Goal: Transaction & Acquisition: Download file/media

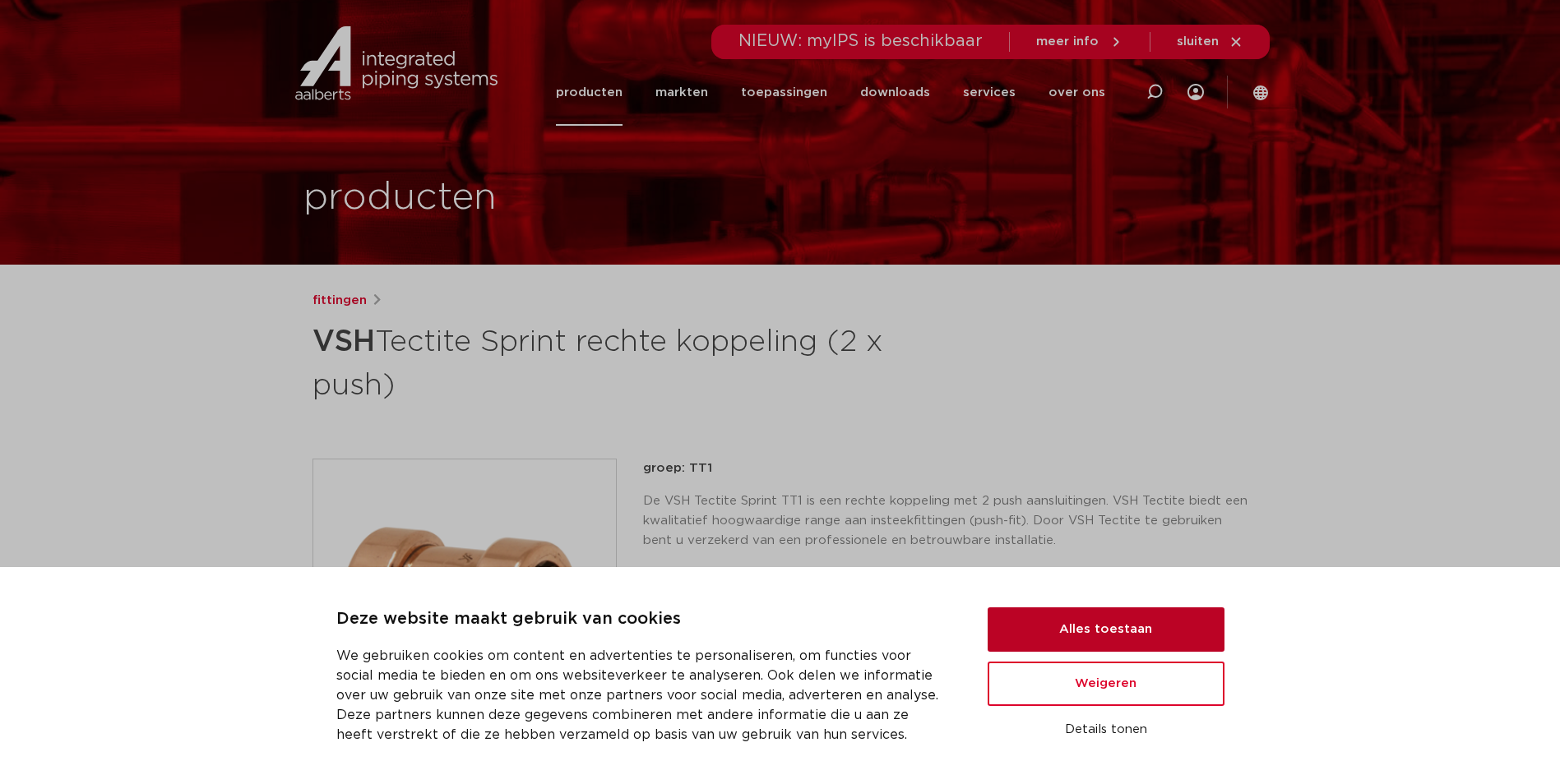
click at [1088, 621] on button "Alles toestaan" at bounding box center [1106, 629] width 236 height 44
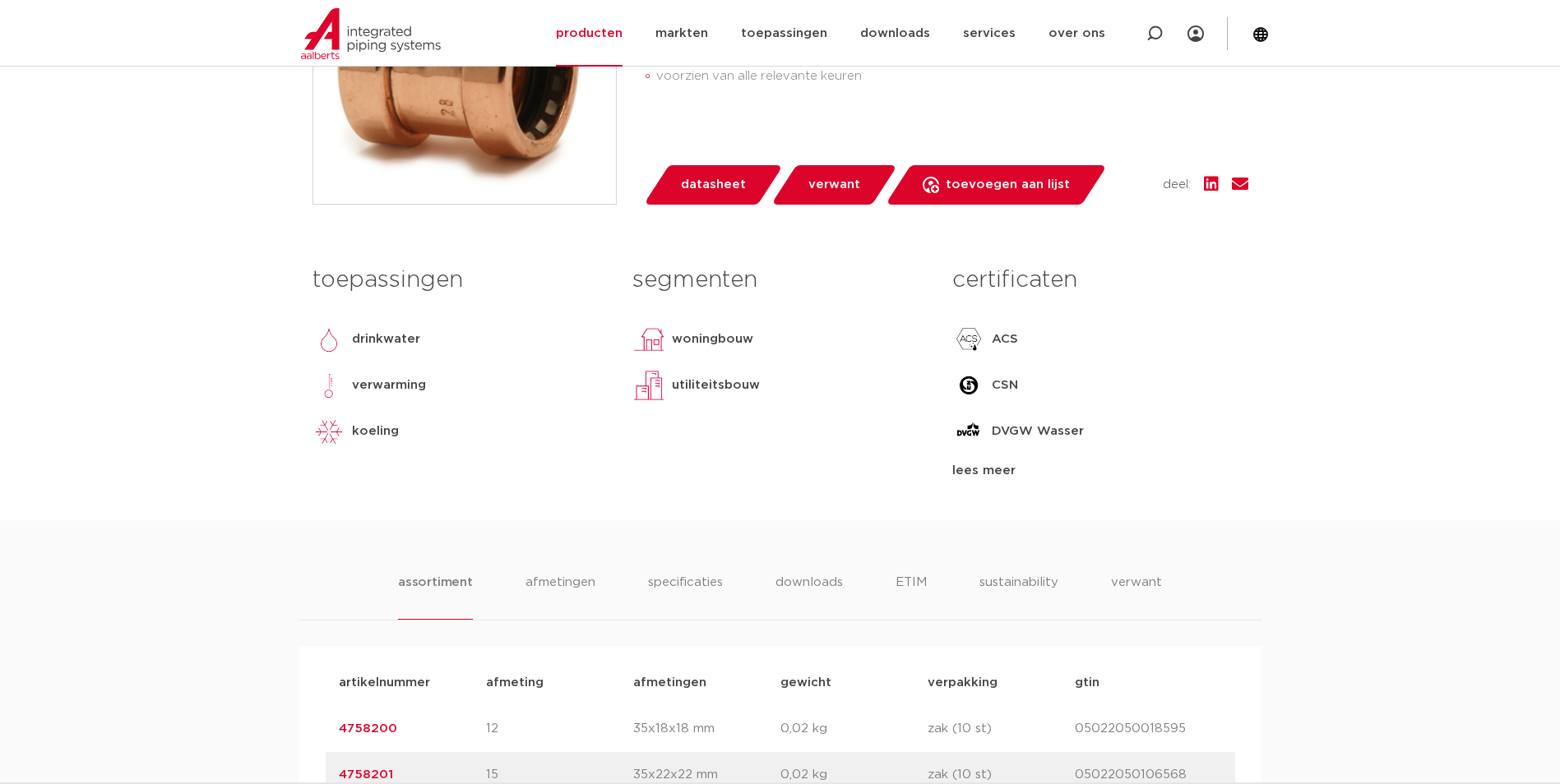
scroll to position [576, 0]
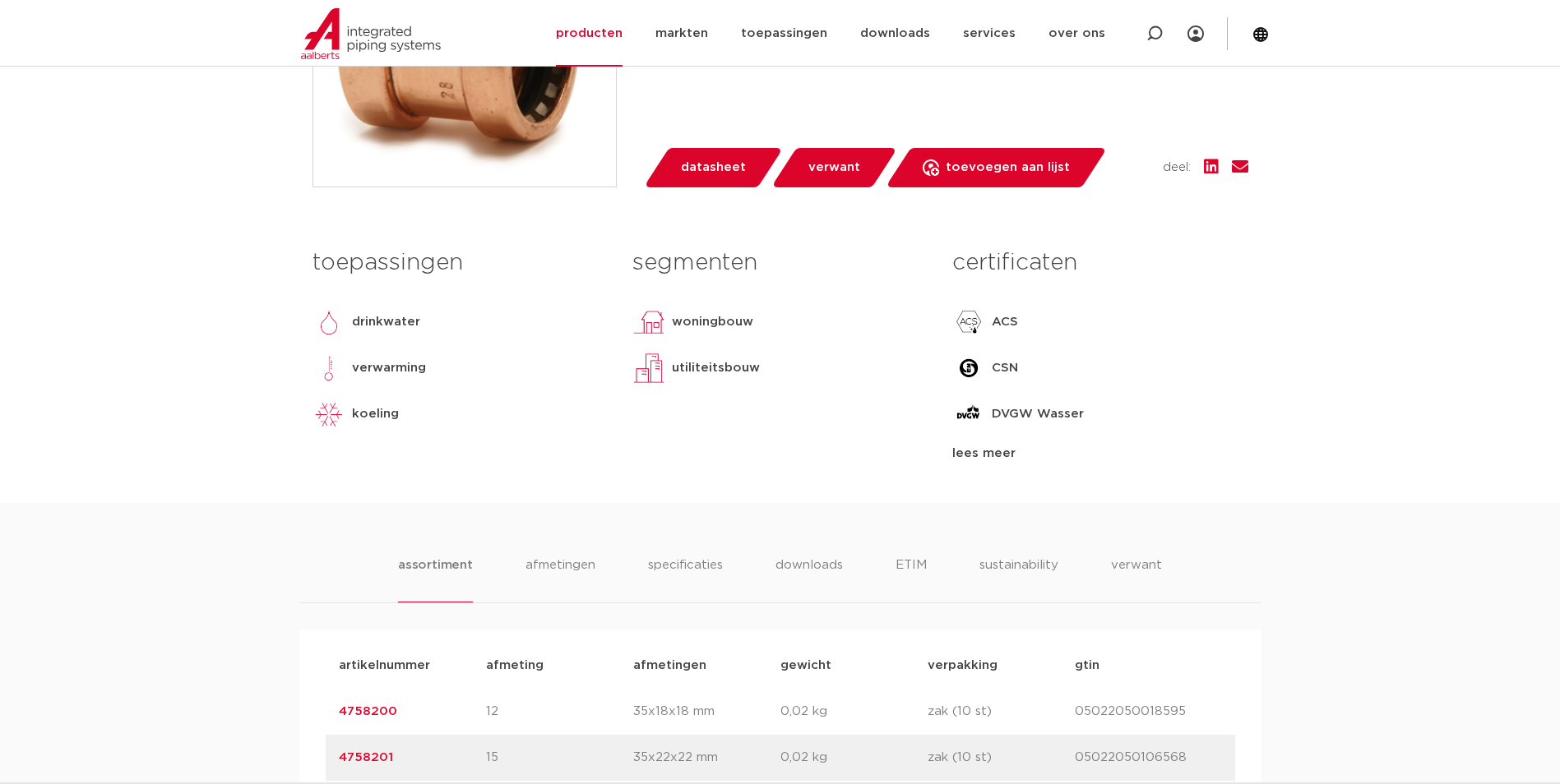
click at [1004, 455] on div "lees meer" at bounding box center [1099, 453] width 295 height 20
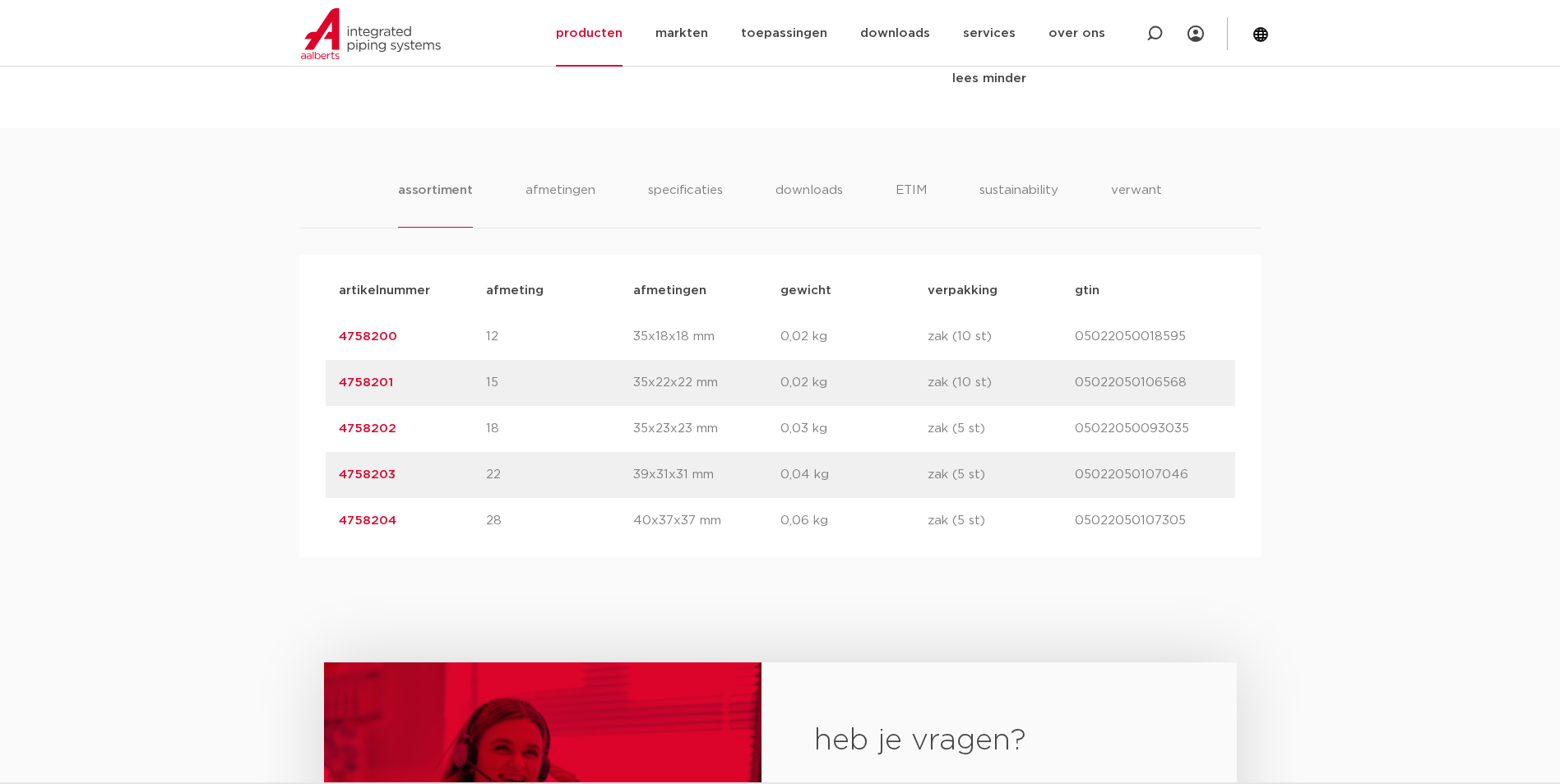
scroll to position [1233, 0]
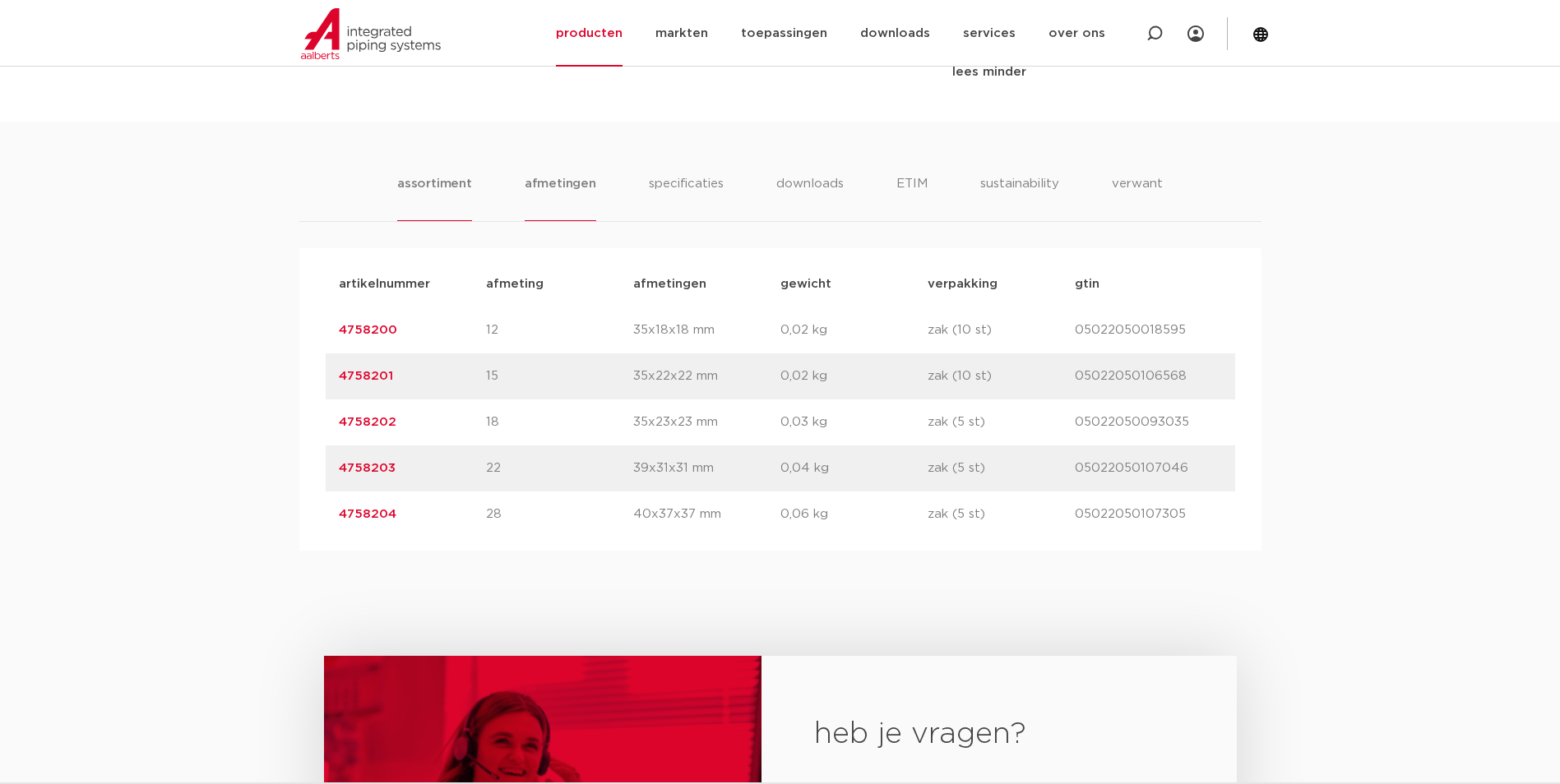
click at [536, 189] on li "afmetingen" at bounding box center [561, 197] width 71 height 47
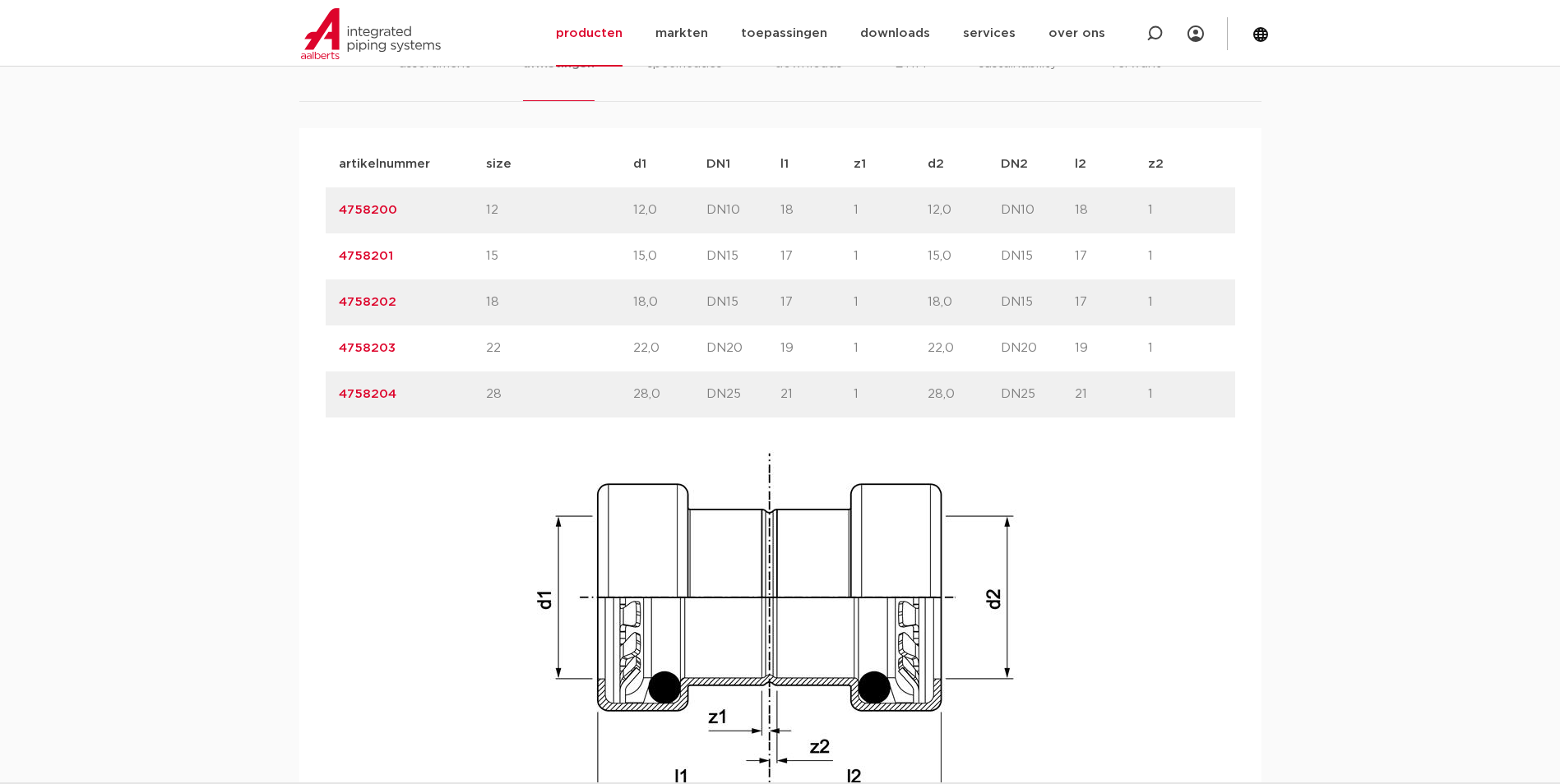
scroll to position [1315, 0]
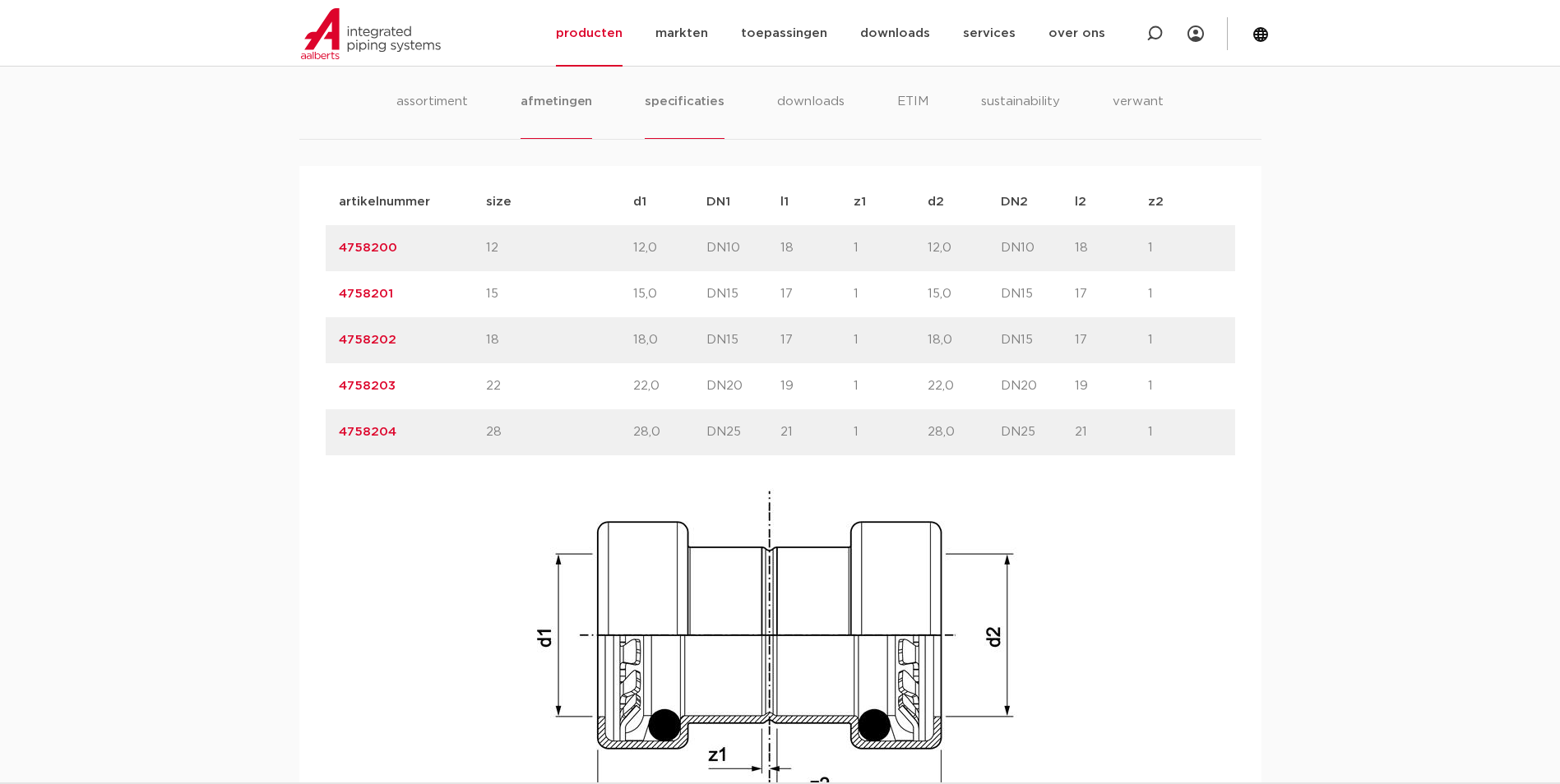
click at [686, 94] on li "specificaties" at bounding box center [684, 115] width 79 height 47
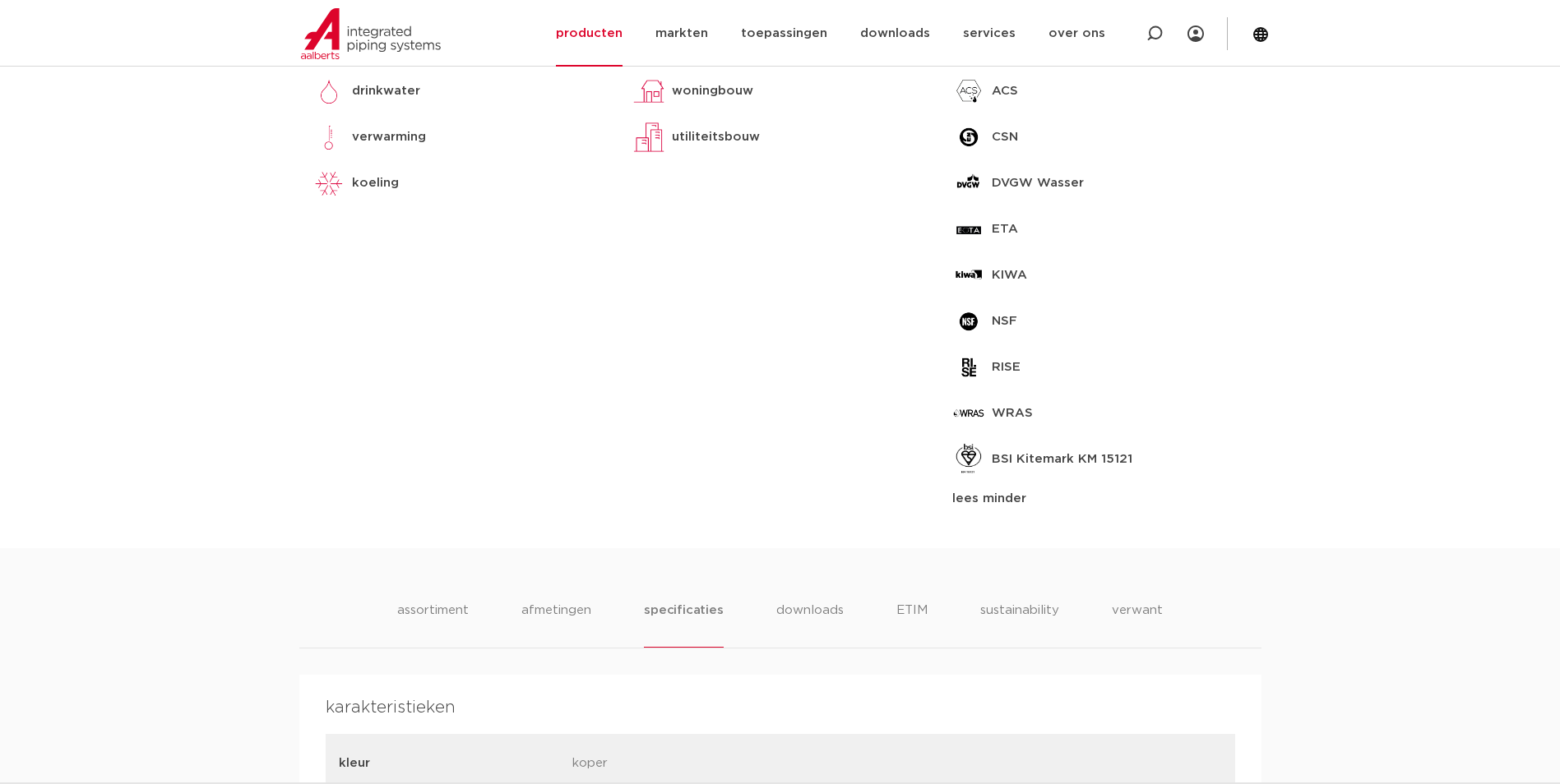
scroll to position [904, 0]
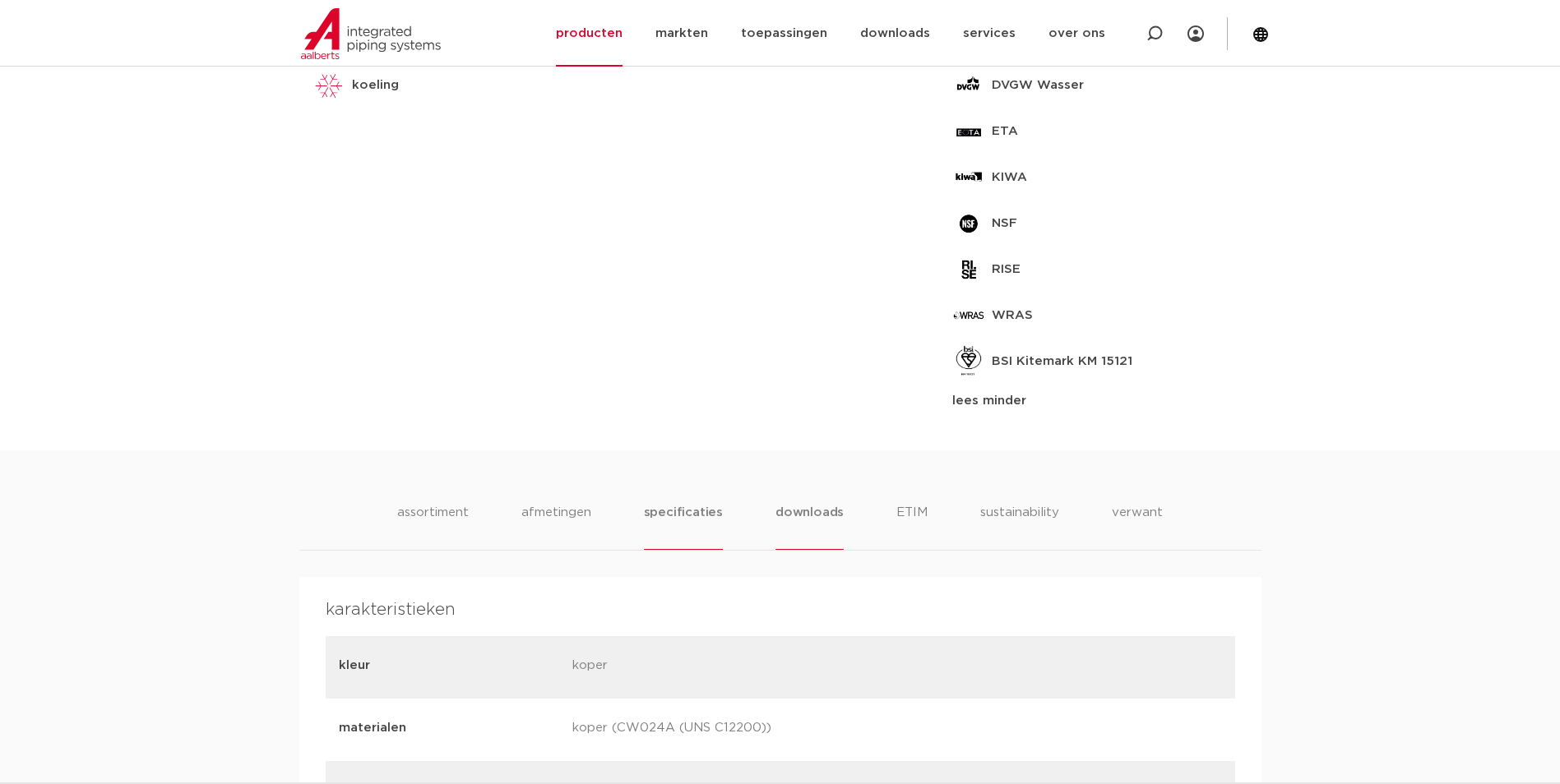
click at [830, 507] on li "downloads" at bounding box center [809, 526] width 68 height 47
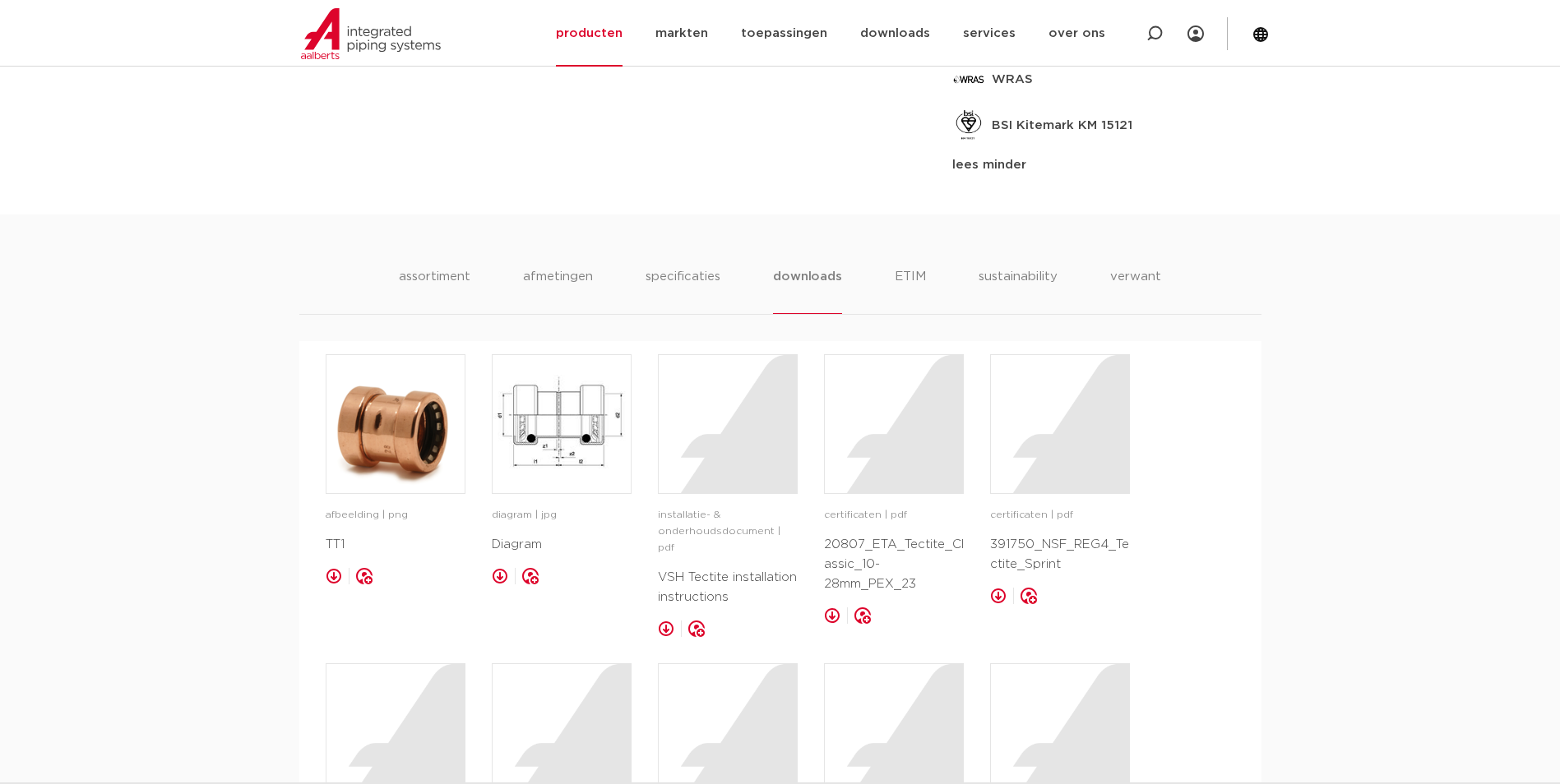
scroll to position [1233, 0]
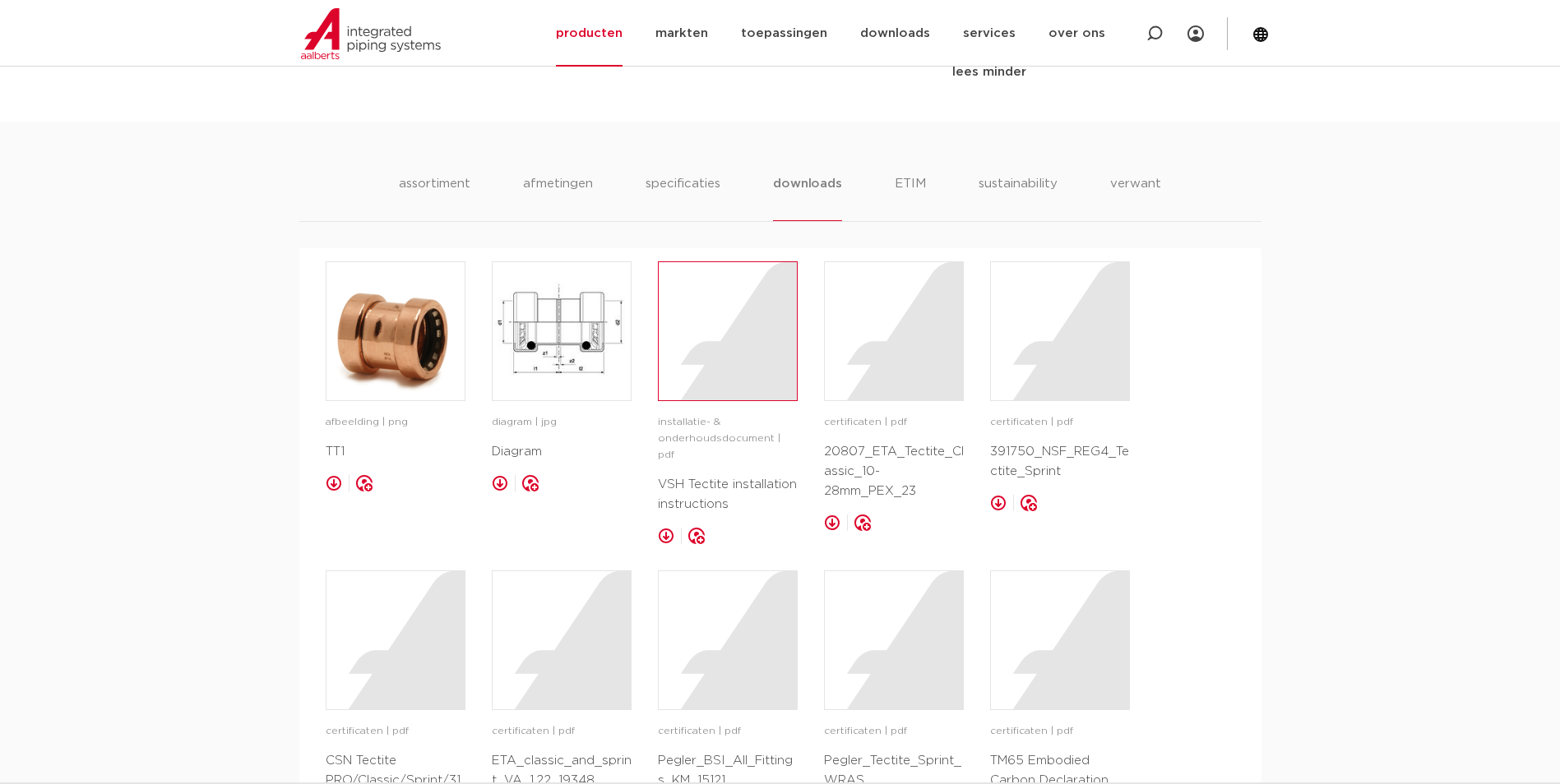
click at [728, 376] on div at bounding box center [727, 331] width 138 height 138
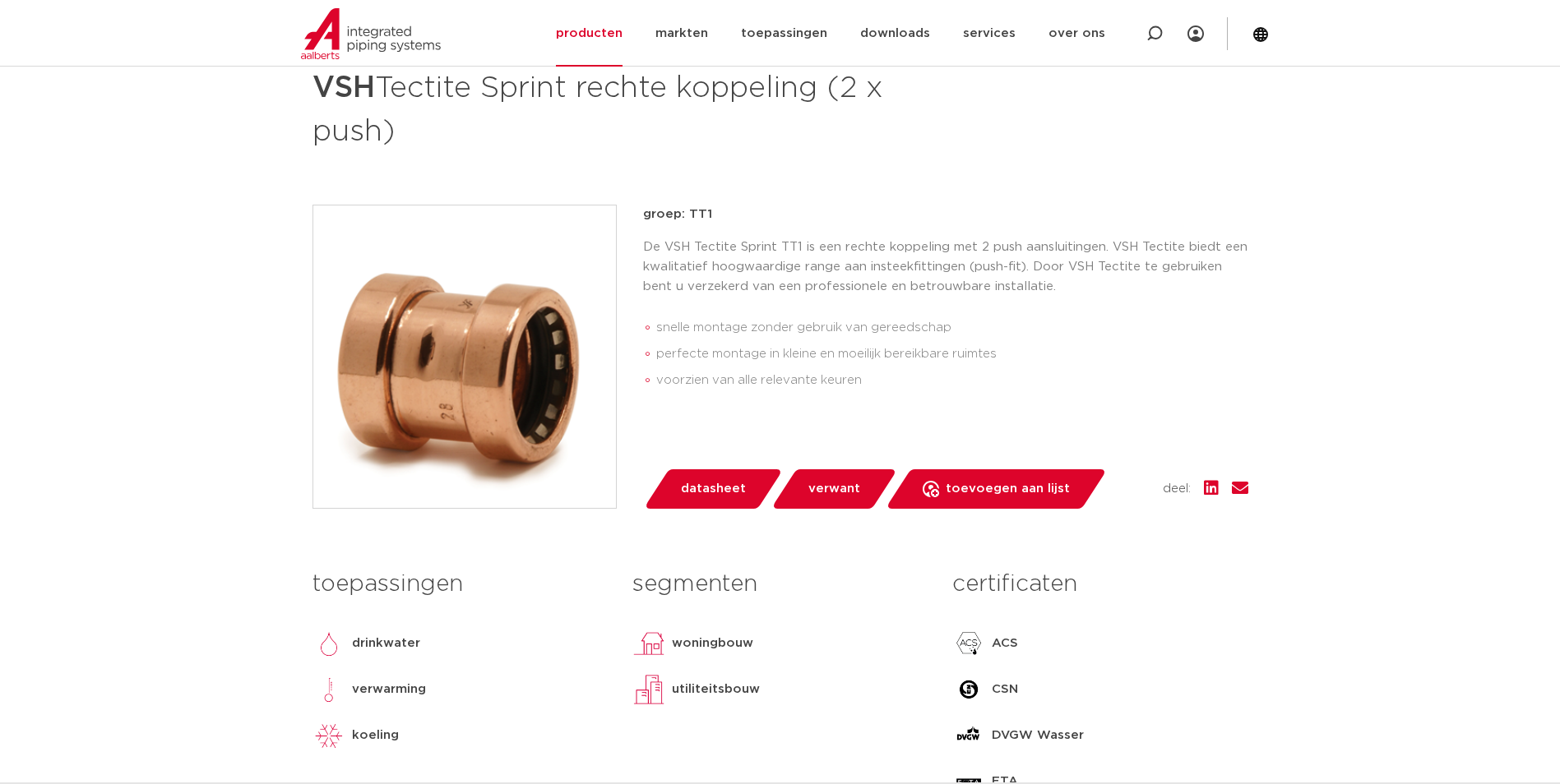
scroll to position [247, 0]
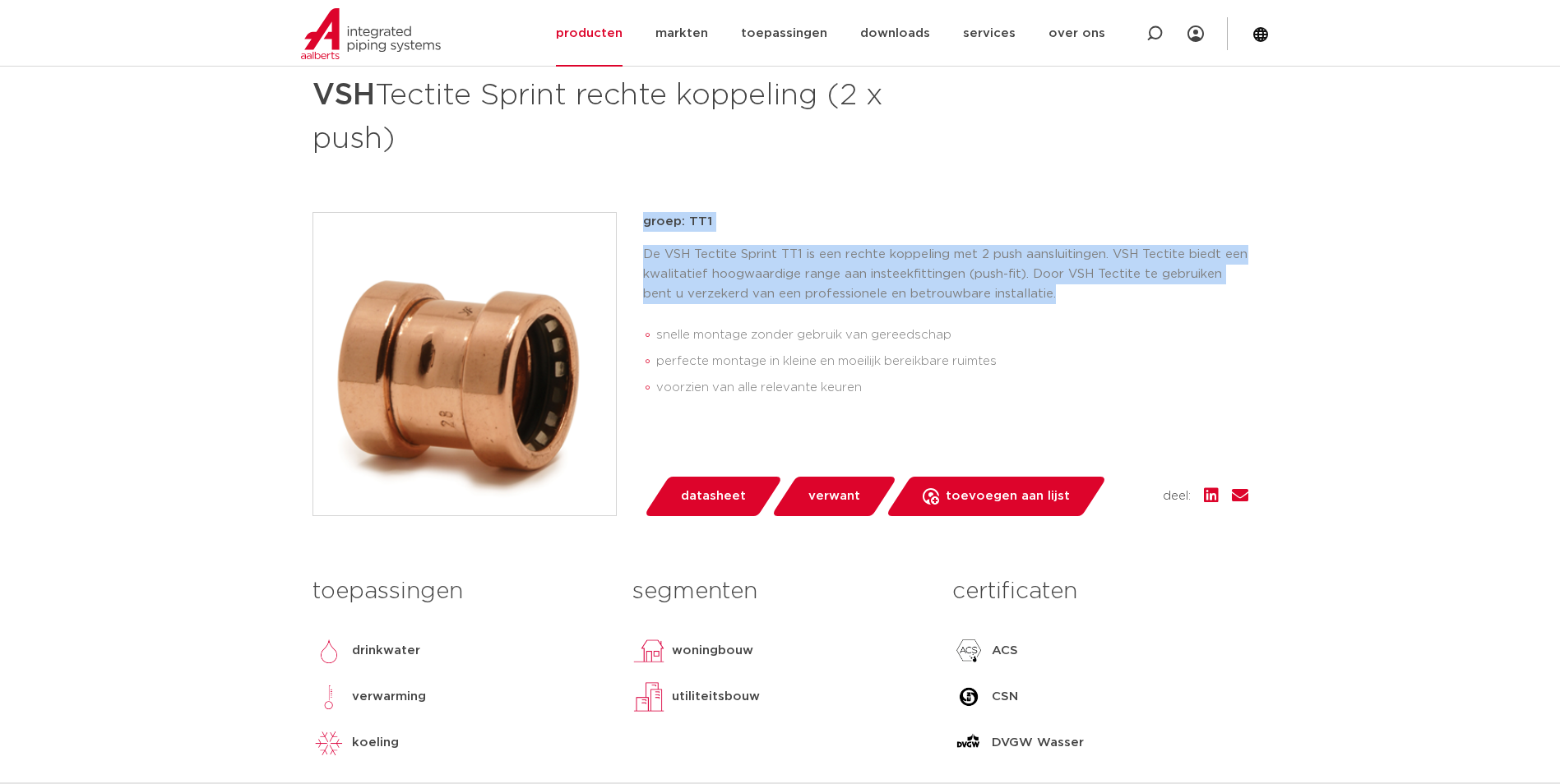
drag, startPoint x: 1098, startPoint y: 295, endPoint x: 627, endPoint y: 233, distance: 475.1
click at [627, 233] on div "groep: TT1 De VSH Tectite Sprint TT1 is een rechte koppeling met 2 push aanslui…" at bounding box center [780, 364] width 936 height 304
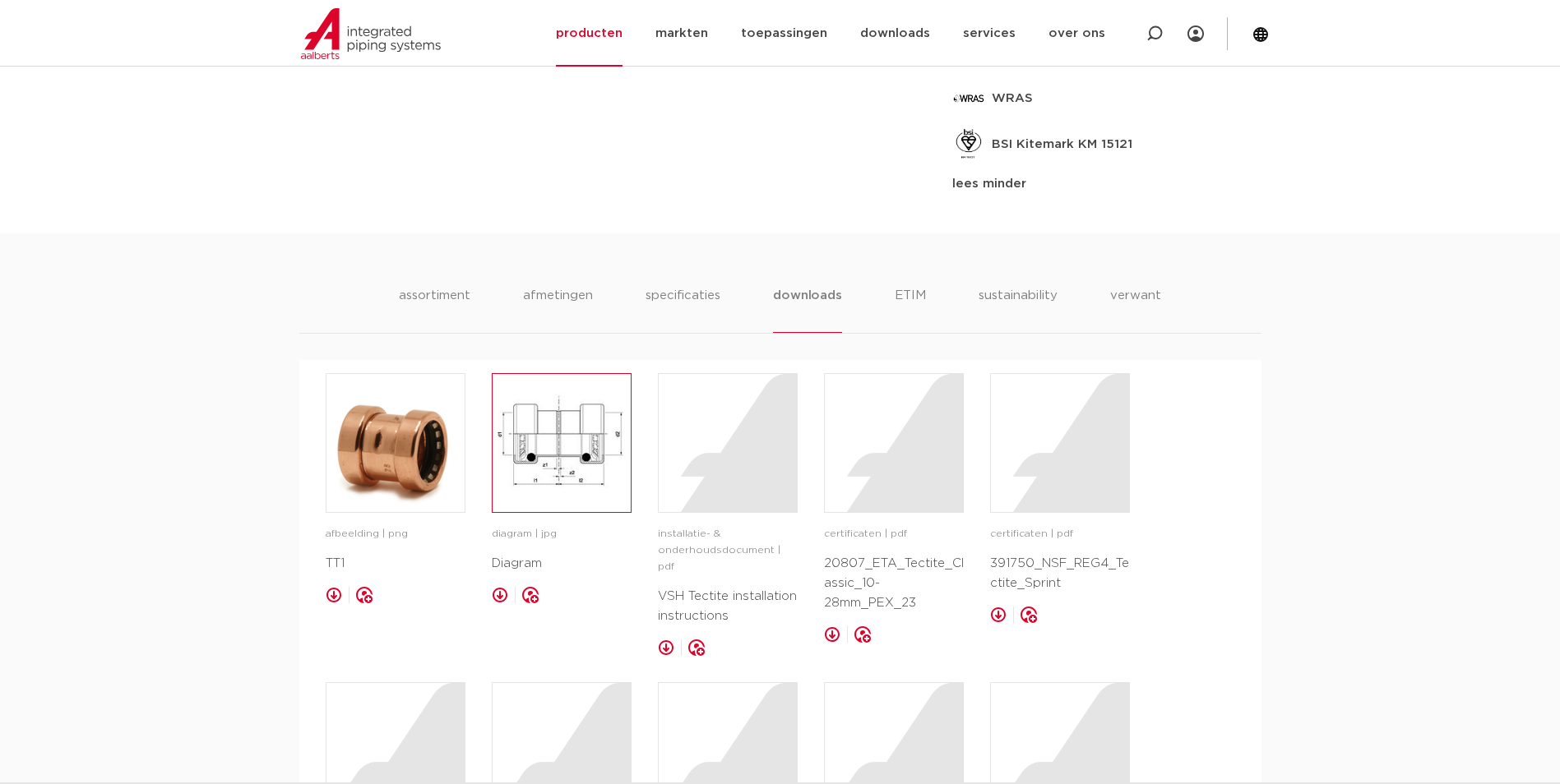
scroll to position [1069, 0]
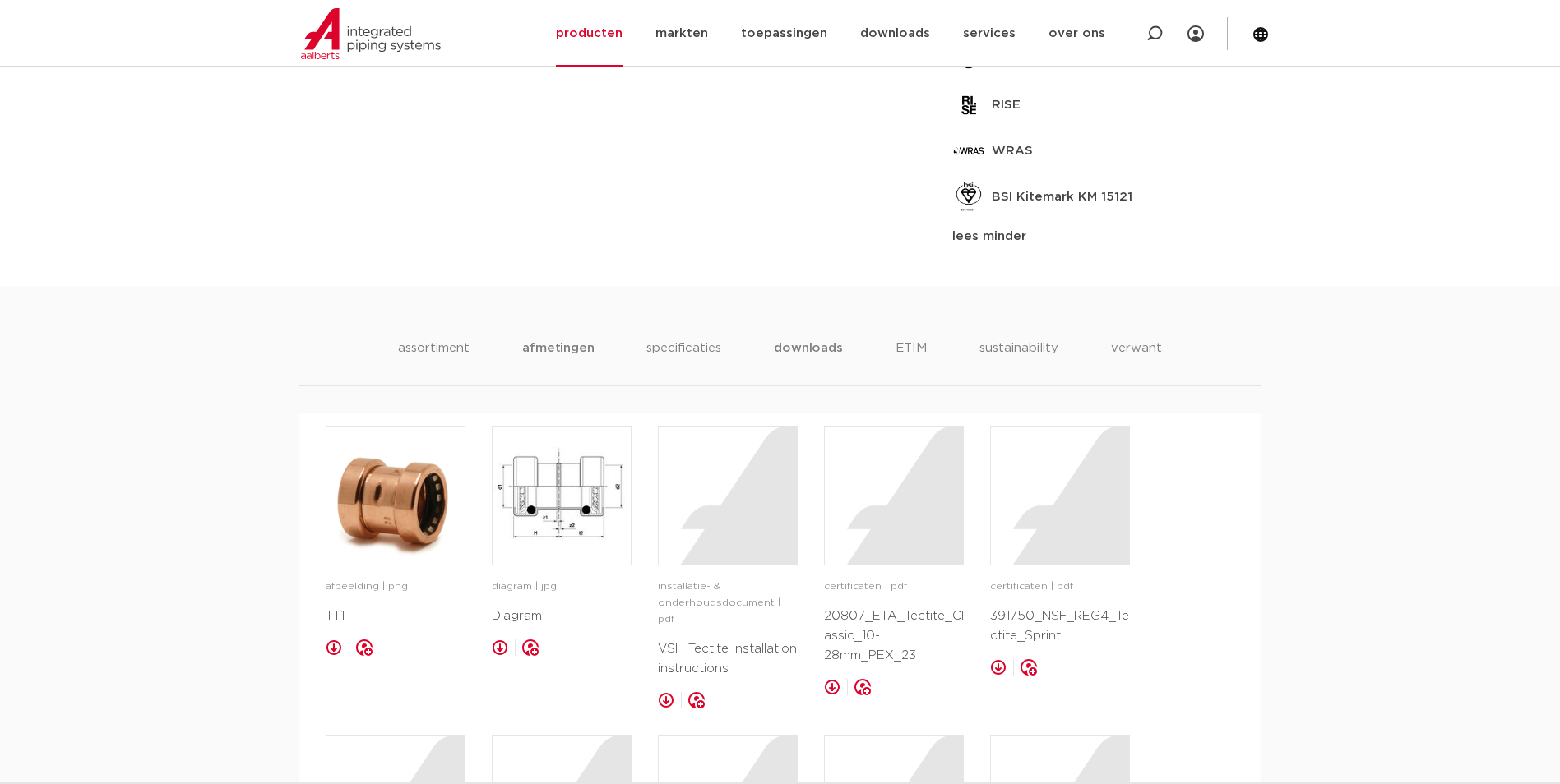
click at [542, 347] on li "afmetingen" at bounding box center [558, 361] width 71 height 47
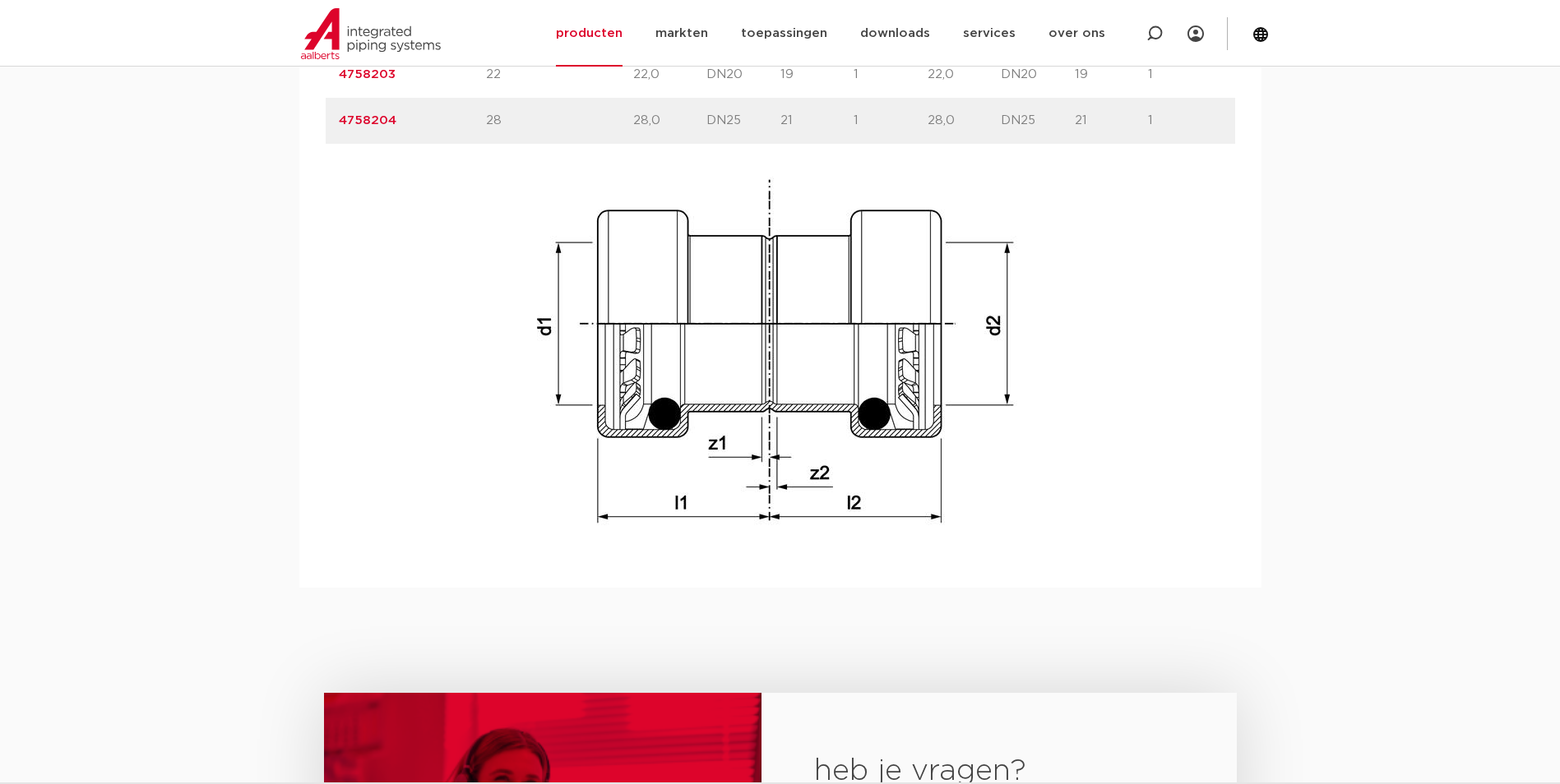
scroll to position [1644, 0]
